Goal: Use online tool/utility: Utilize a website feature to perform a specific function

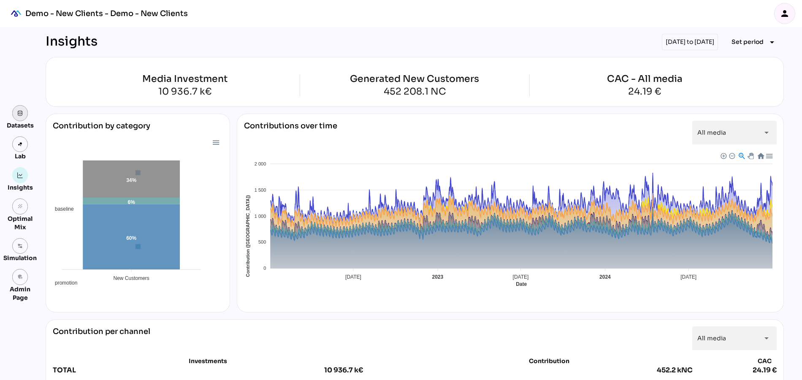
click at [14, 117] on link at bounding box center [20, 113] width 16 height 16
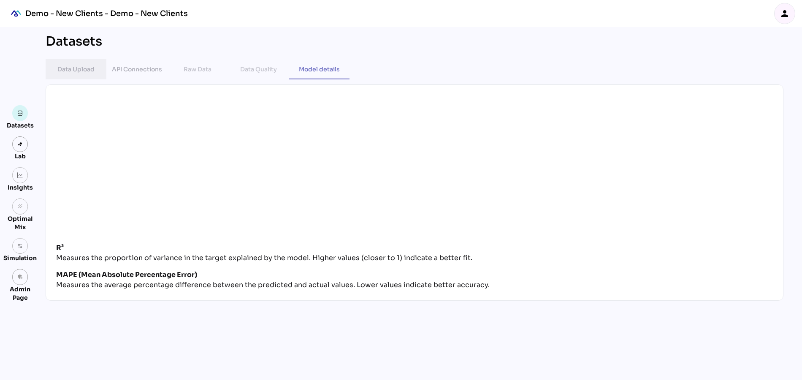
click at [66, 67] on div "Data Upload" at bounding box center [75, 69] width 37 height 10
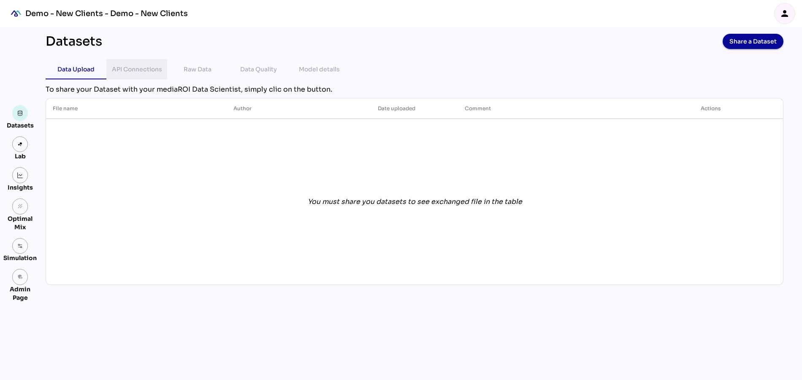
click at [136, 72] on div "API Connections" at bounding box center [137, 69] width 50 height 10
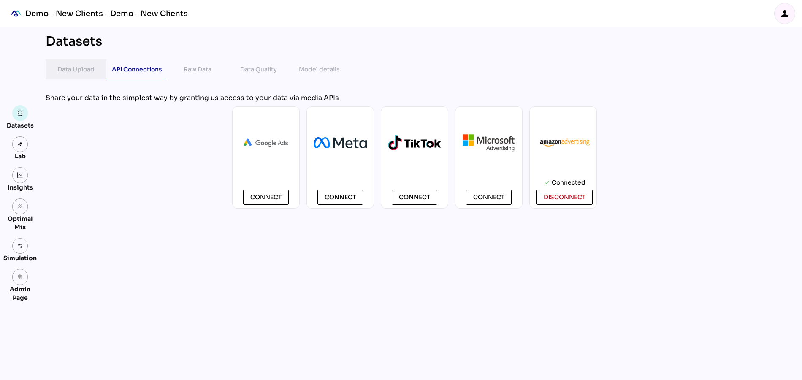
click at [78, 69] on div "Data Upload" at bounding box center [75, 69] width 37 height 10
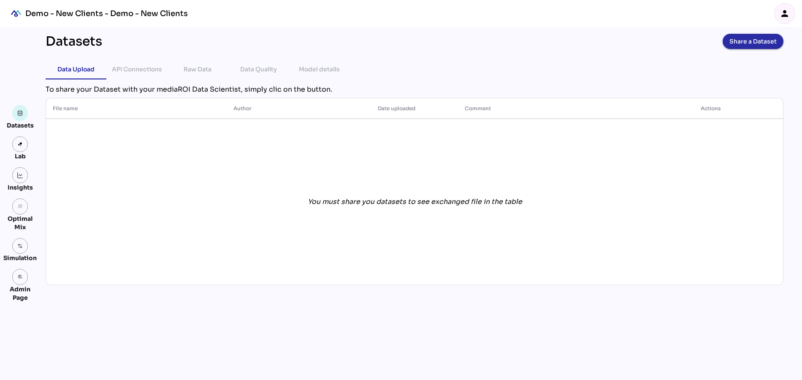
click at [744, 38] on span "Share a Dataset" at bounding box center [752, 41] width 47 height 12
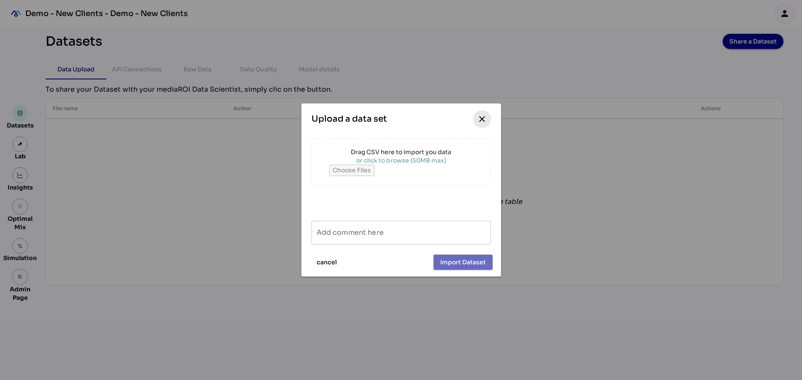
click at [484, 116] on icon "close" at bounding box center [482, 119] width 10 height 10
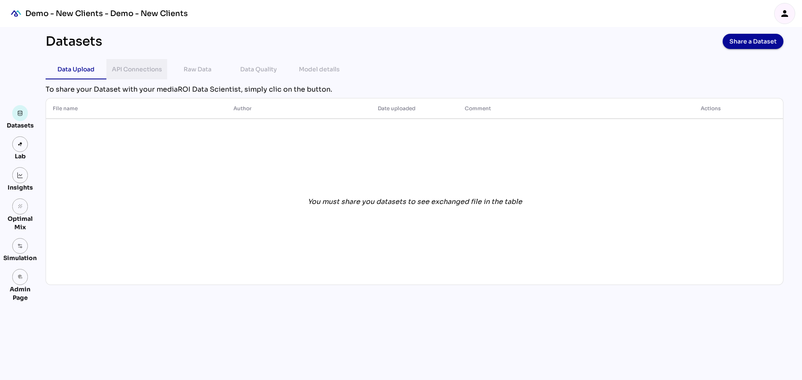
click at [135, 76] on div "API Connections" at bounding box center [136, 69] width 47 height 20
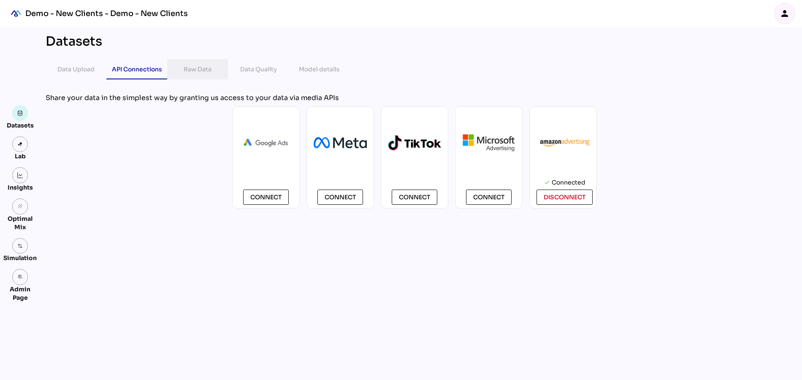
click at [200, 66] on div "Raw Data" at bounding box center [198, 69] width 28 height 10
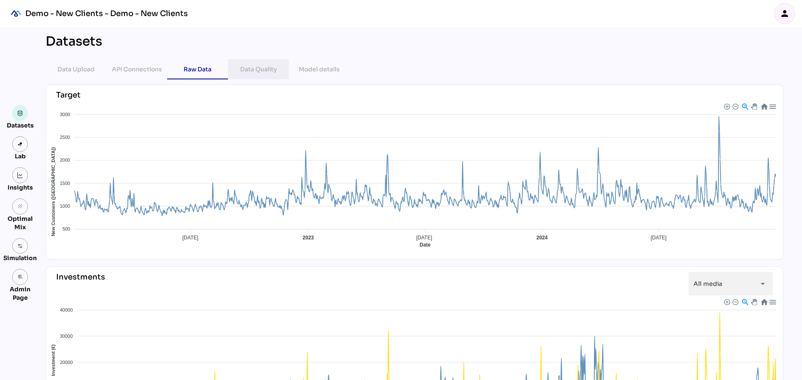
click at [258, 70] on div "Data Quality" at bounding box center [258, 69] width 37 height 10
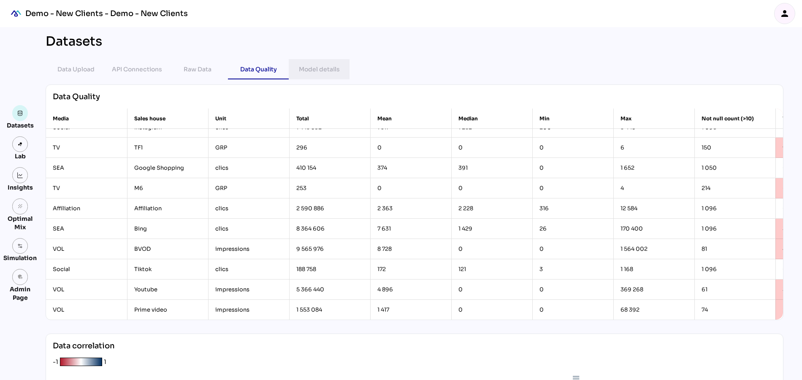
click at [314, 71] on div "Model details" at bounding box center [319, 69] width 41 height 10
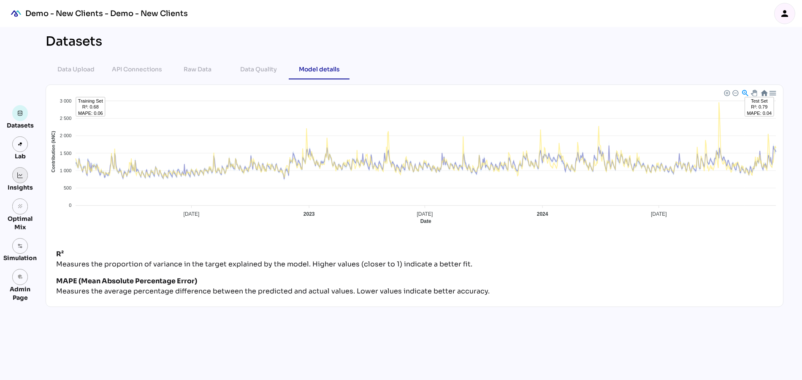
click at [19, 180] on link at bounding box center [20, 175] width 16 height 16
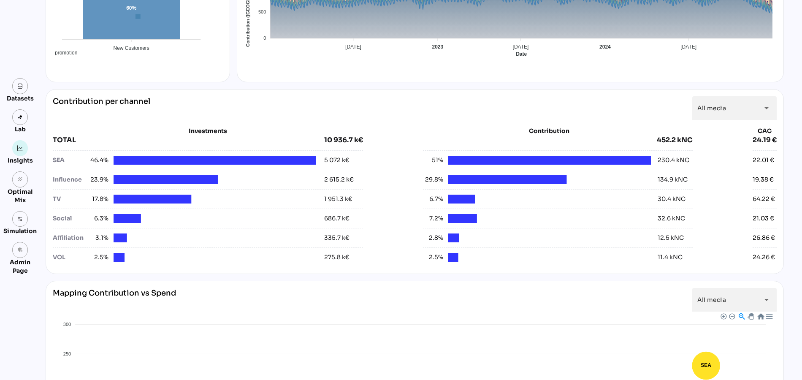
scroll to position [243, 0]
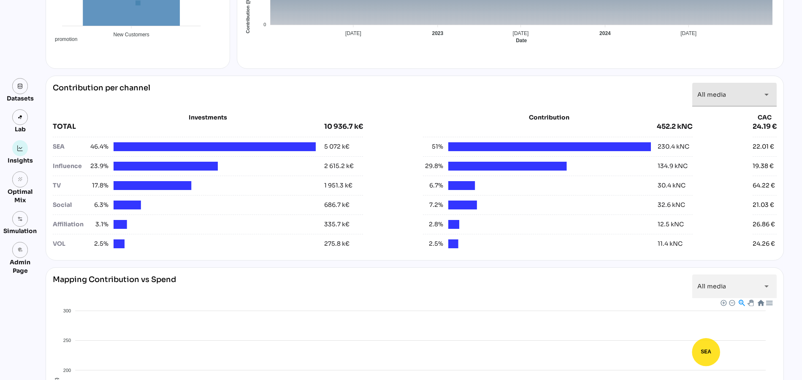
click at [730, 93] on div "All media *********" at bounding box center [726, 95] width 59 height 24
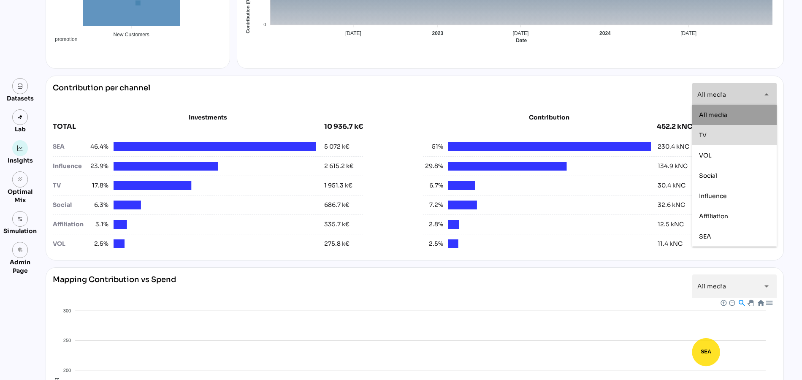
click at [717, 135] on div "TV" at bounding box center [734, 135] width 71 height 7
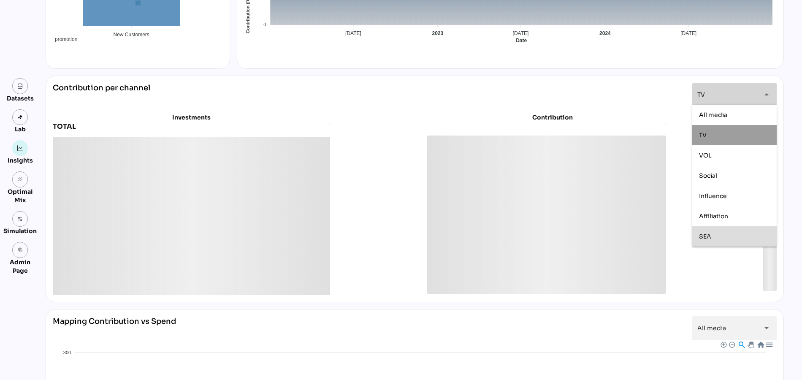
click at [702, 236] on span "SEA" at bounding box center [705, 236] width 12 height 8
type input "*******"
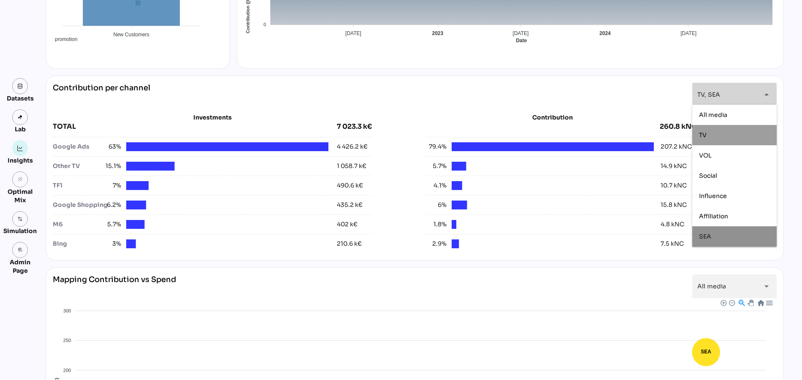
click at [469, 85] on div "Contribution per channel TV, SEA ******* arrow_drop_down" at bounding box center [414, 95] width 723 height 24
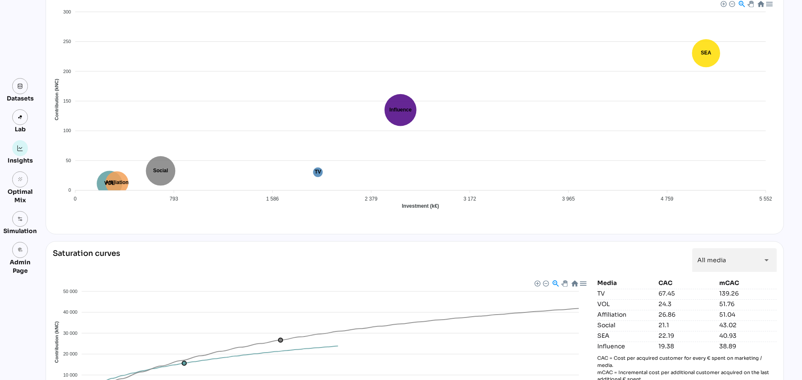
scroll to position [605, 0]
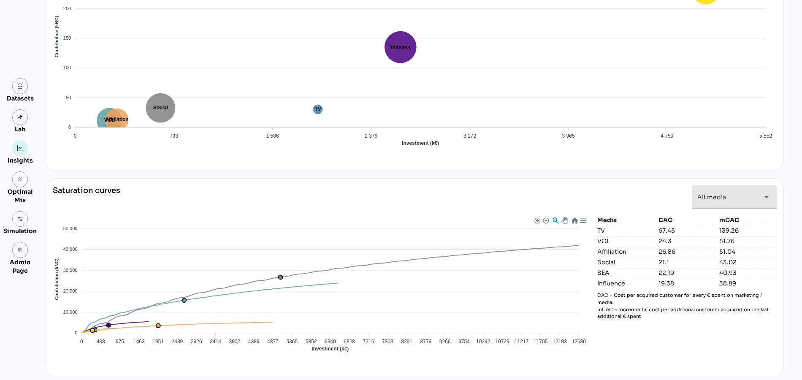
click at [731, 196] on div "All media *********" at bounding box center [726, 197] width 59 height 24
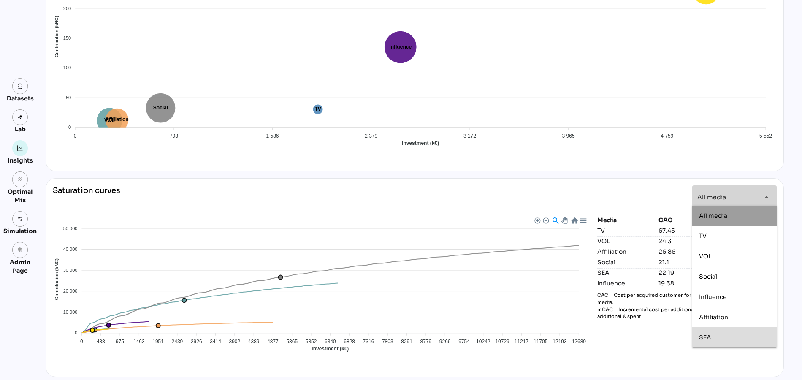
click at [707, 334] on span "SEA" at bounding box center [705, 337] width 12 height 8
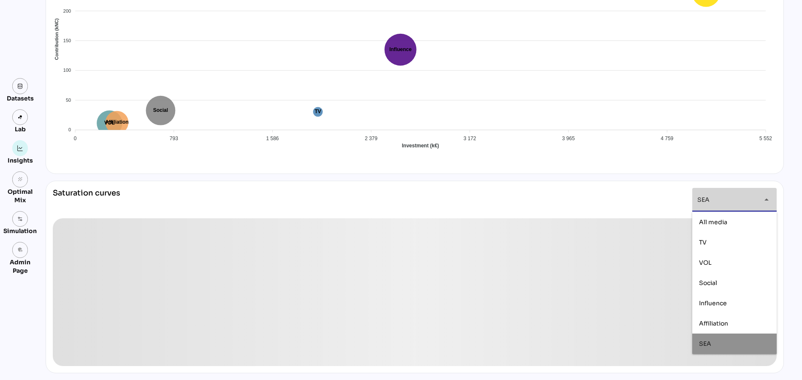
scroll to position [599, 0]
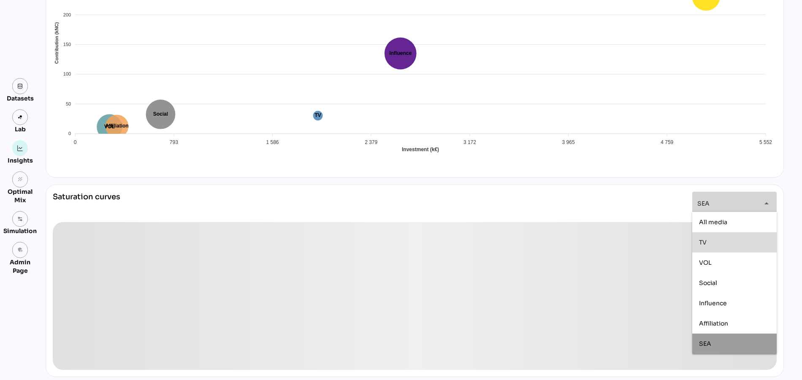
click at [707, 245] on div "TV" at bounding box center [734, 241] width 71 height 7
type input "*******"
click at [422, 194] on div "Saturation curves SEA, TV ******* arrow_drop_down" at bounding box center [414, 207] width 723 height 30
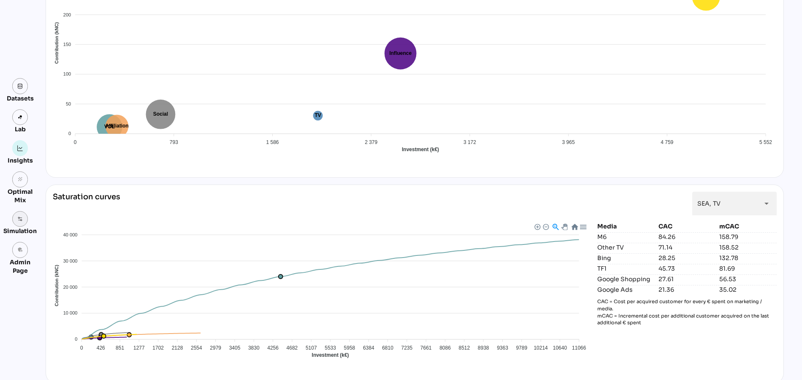
click at [19, 218] on img at bounding box center [20, 219] width 6 height 6
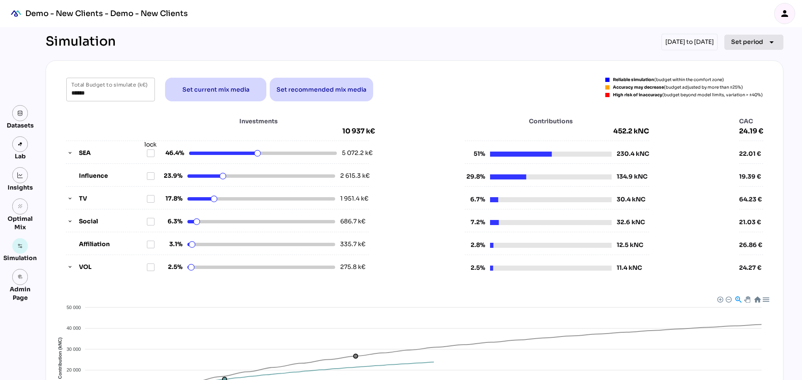
click at [749, 40] on span "Set period" at bounding box center [747, 42] width 32 height 10
click at [746, 118] on div "Quarter" at bounding box center [740, 120] width 39 height 7
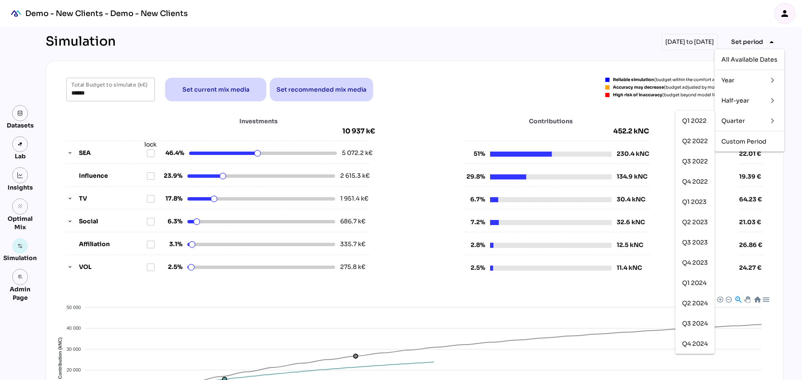
click at [740, 99] on div "Half-year" at bounding box center [740, 100] width 39 height 7
click at [736, 79] on div "Year" at bounding box center [740, 80] width 39 height 7
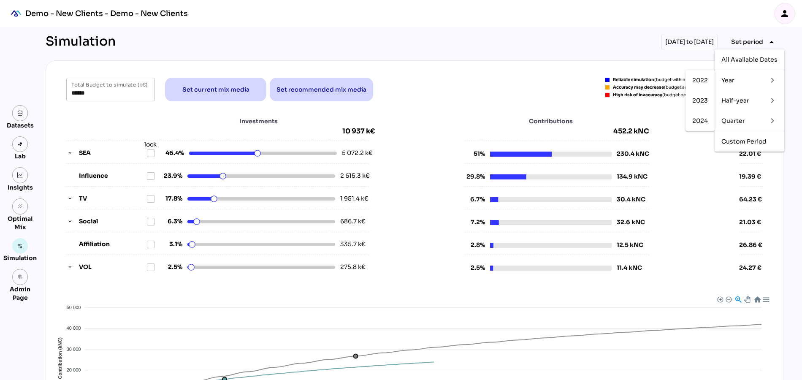
click at [735, 99] on div "Half-year" at bounding box center [740, 100] width 39 height 7
click at [696, 181] on div "H1 2024" at bounding box center [694, 181] width 25 height 7
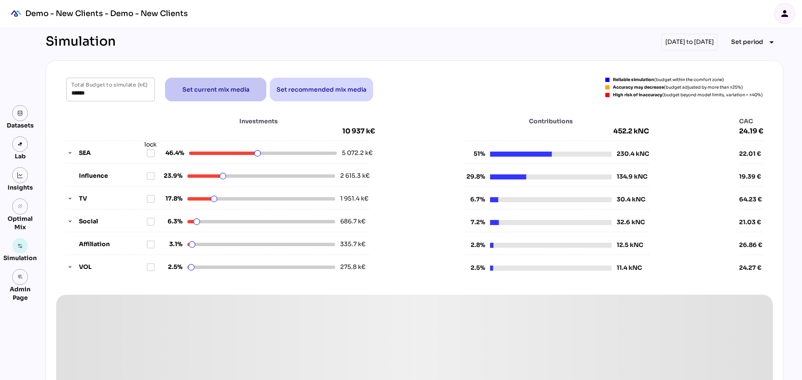
type input "*****"
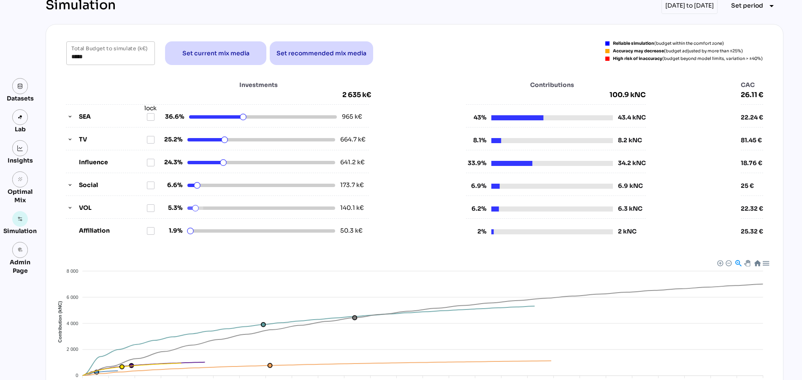
scroll to position [33, 0]
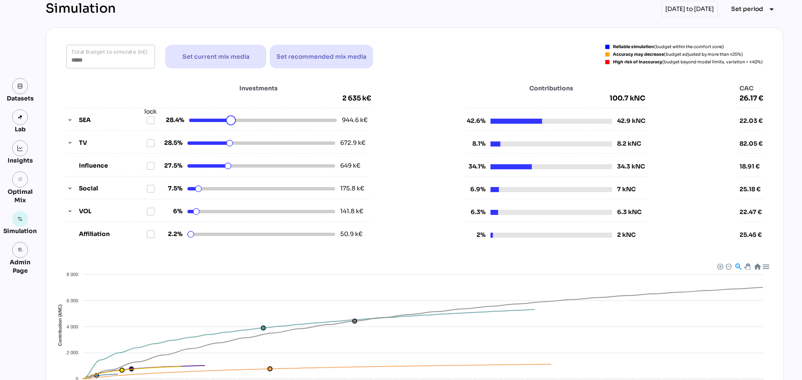
drag, startPoint x: 242, startPoint y: 119, endPoint x: 231, endPoint y: 119, distance: 11.0
click at [231, 119] on html "Demo - New Clients - Demo - New Clients person Datasets Lab Insights grain Opti…" at bounding box center [401, 243] width 802 height 552
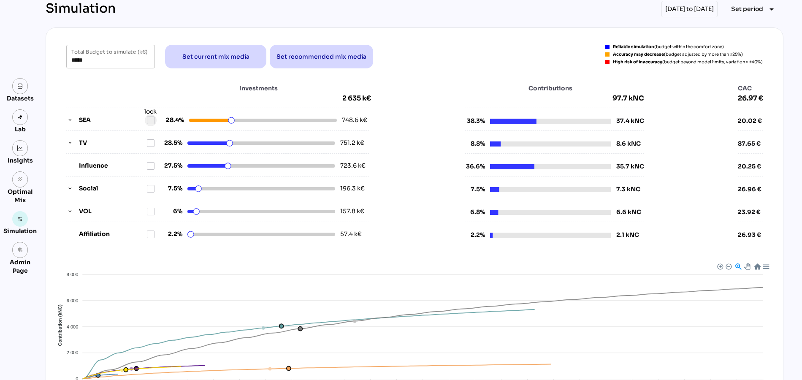
click at [150, 118] on icon at bounding box center [150, 120] width 7 height 7
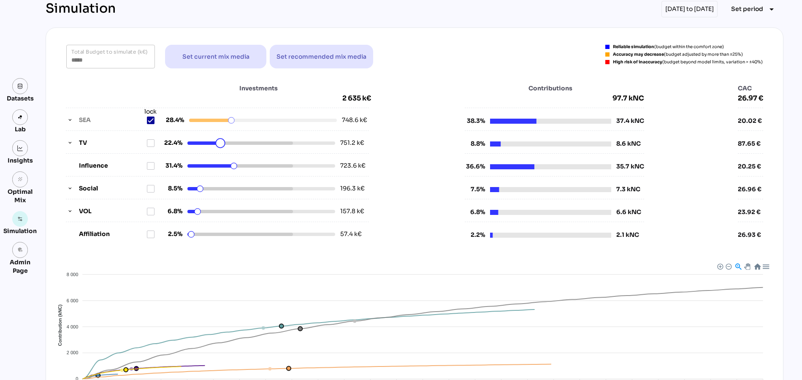
drag, startPoint x: 227, startPoint y: 143, endPoint x: 220, endPoint y: 143, distance: 7.2
click at [220, 143] on html "Demo - New Clients - Demo - New Clients person Datasets Lab Insights grain Opti…" at bounding box center [401, 243] width 802 height 552
click at [150, 140] on icon at bounding box center [150, 143] width 7 height 7
click at [151, 162] on icon at bounding box center [150, 165] width 7 height 7
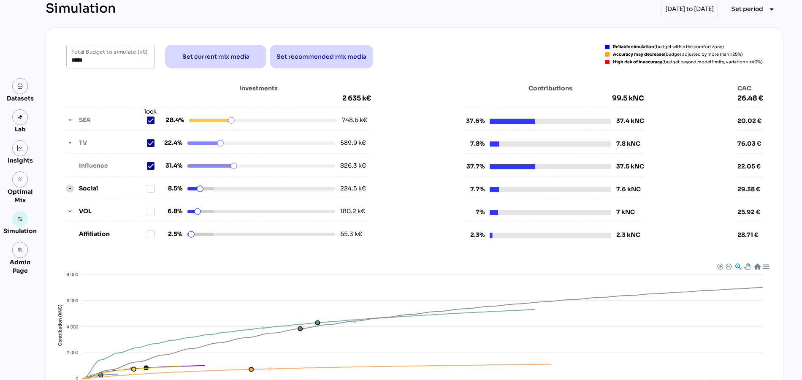
click at [67, 187] on icon "button" at bounding box center [70, 189] width 6 height 6
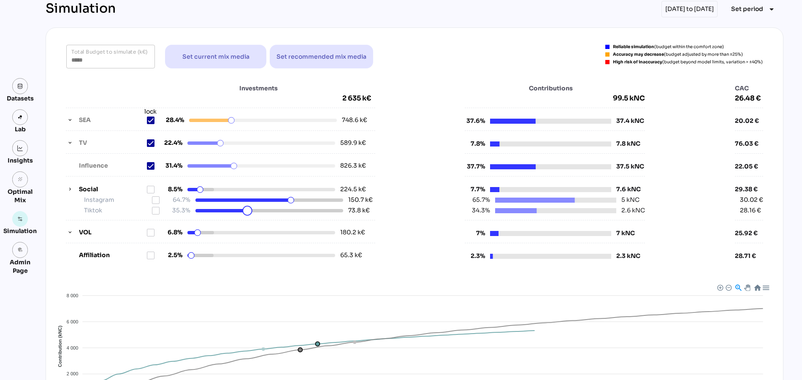
drag, startPoint x: 241, startPoint y: 209, endPoint x: 258, endPoint y: 209, distance: 16.9
click at [258, 209] on html "Demo - New Clients - Demo - New Clients person Datasets Lab Insights grain Opti…" at bounding box center [401, 253] width 802 height 573
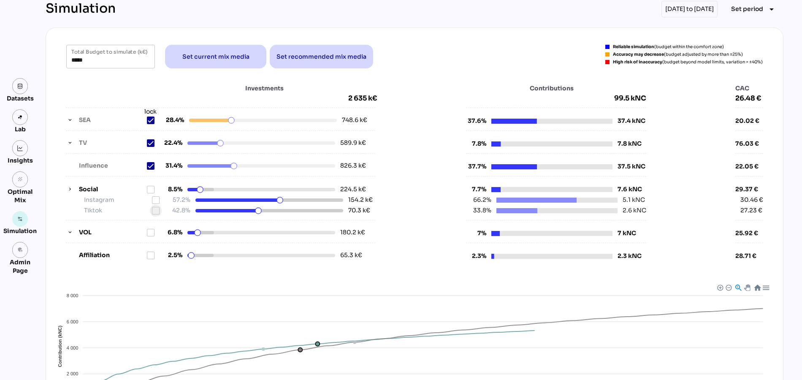
click at [157, 207] on icon at bounding box center [155, 210] width 7 height 7
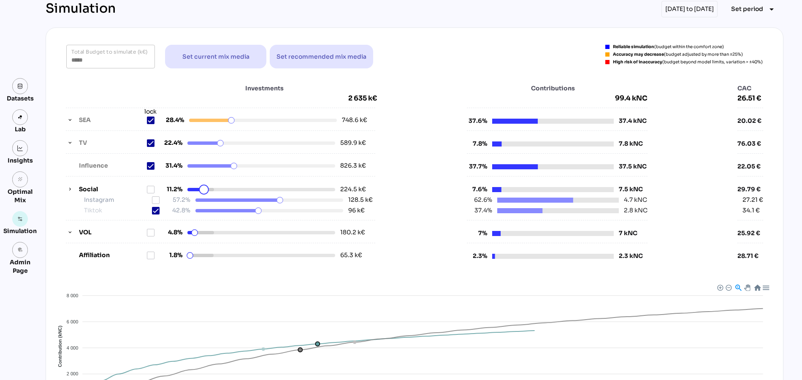
click at [204, 190] on html "Demo - New Clients - Demo - New Clients person Datasets Lab Insights grain Opti…" at bounding box center [401, 253] width 802 height 573
click at [150, 187] on icon at bounding box center [150, 189] width 7 height 7
